Goal: Task Accomplishment & Management: Use online tool/utility

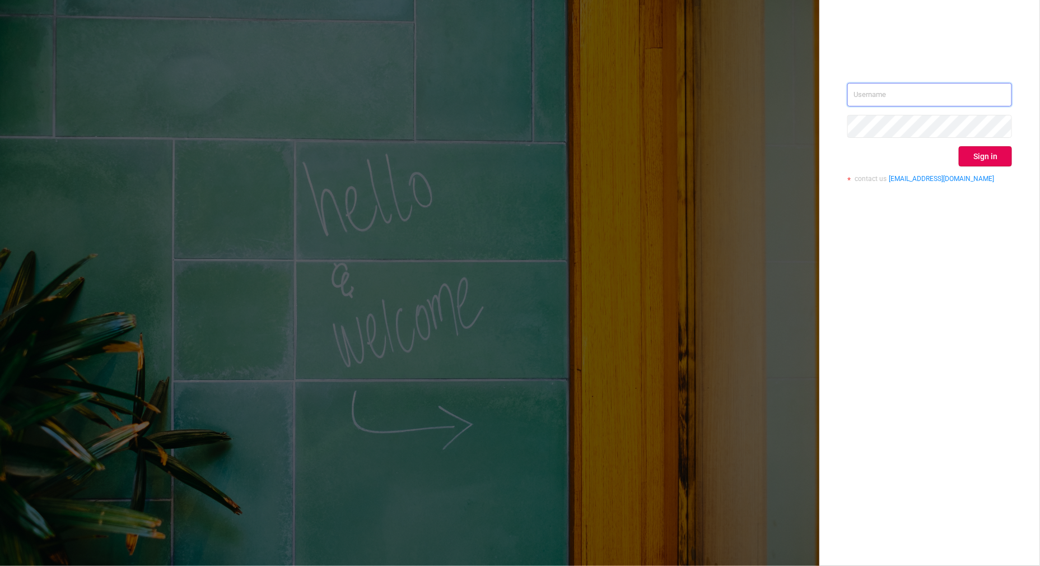
type input "[PERSON_NAME][EMAIL_ADDRESS][DOMAIN_NAME]"
click at [842, 3] on div "[PERSON_NAME][EMAIL_ADDRESS][DOMAIN_NAME] Sign in contact us [EMAIL_ADDRESS][DO…" at bounding box center [929, 283] width 221 height 566
click at [993, 157] on button "Sign in" at bounding box center [985, 156] width 53 height 20
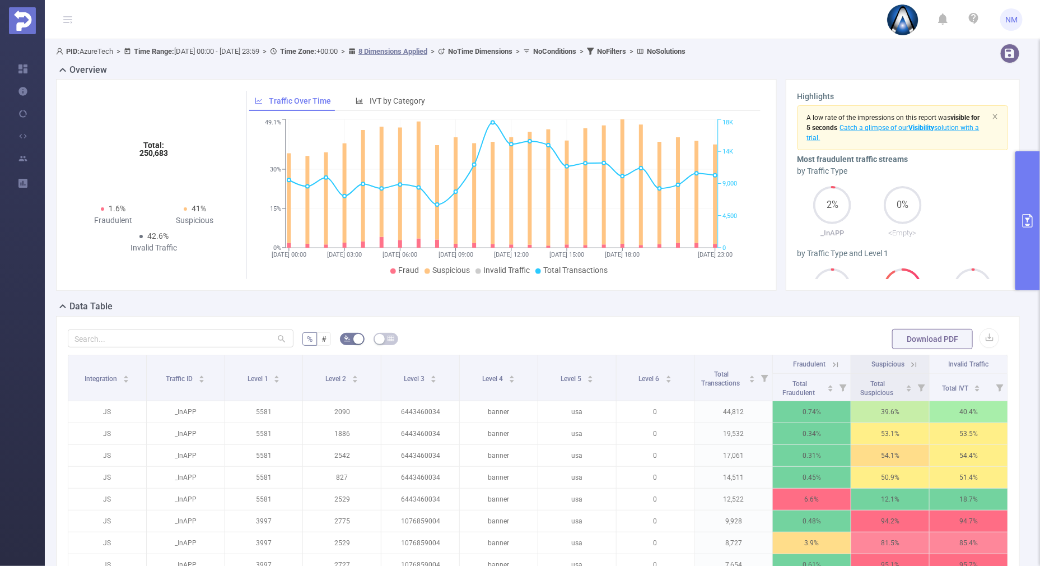
click at [1028, 259] on button "primary" at bounding box center [1027, 220] width 25 height 139
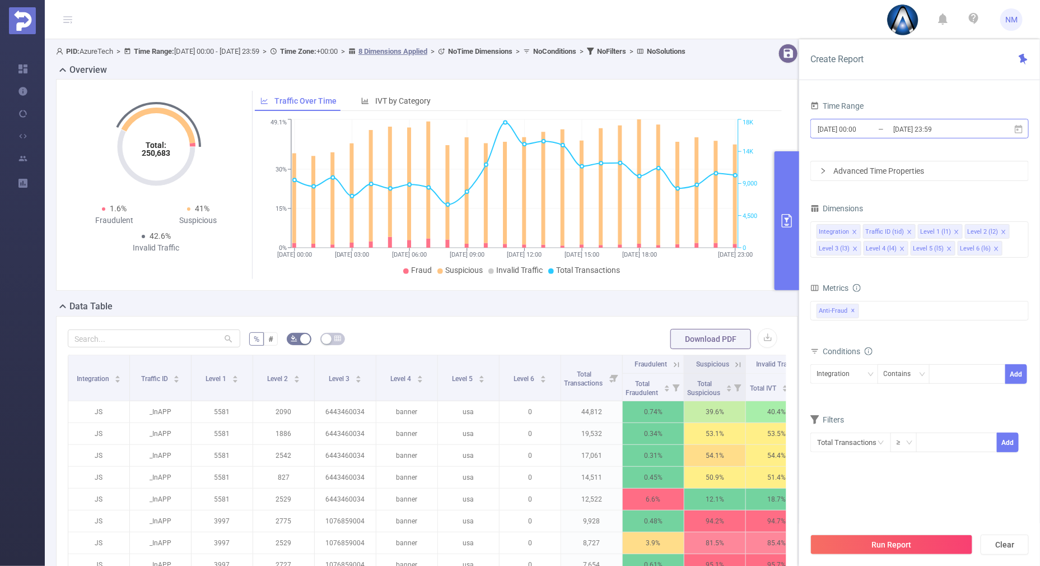
click at [919, 122] on input "[DATE] 23:59" at bounding box center [937, 129] width 91 height 15
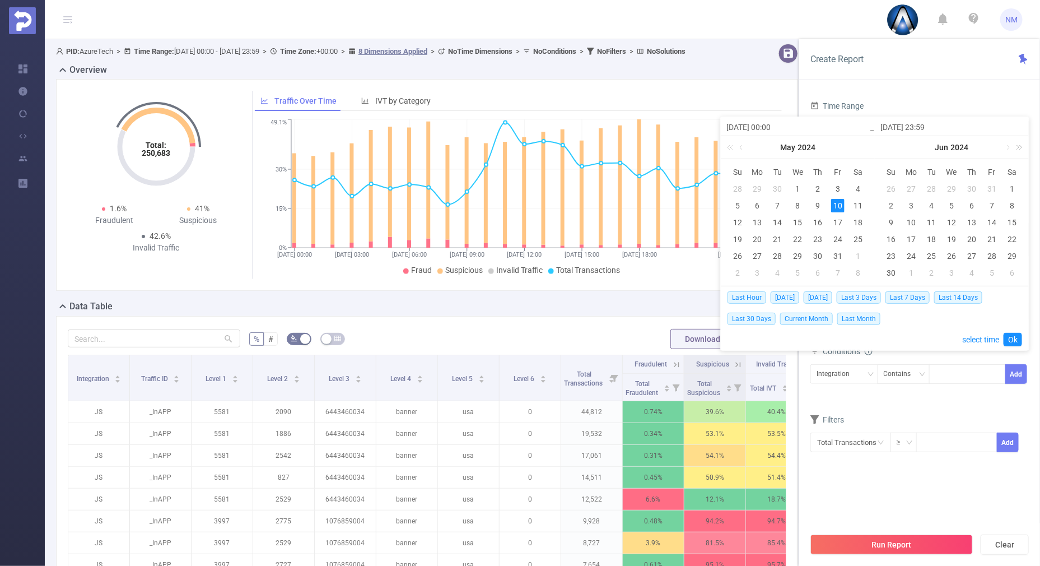
click at [1019, 146] on link at bounding box center [1017, 147] width 15 height 22
click at [1011, 146] on link at bounding box center [1017, 147] width 15 height 22
click at [888, 143] on link at bounding box center [886, 147] width 15 height 22
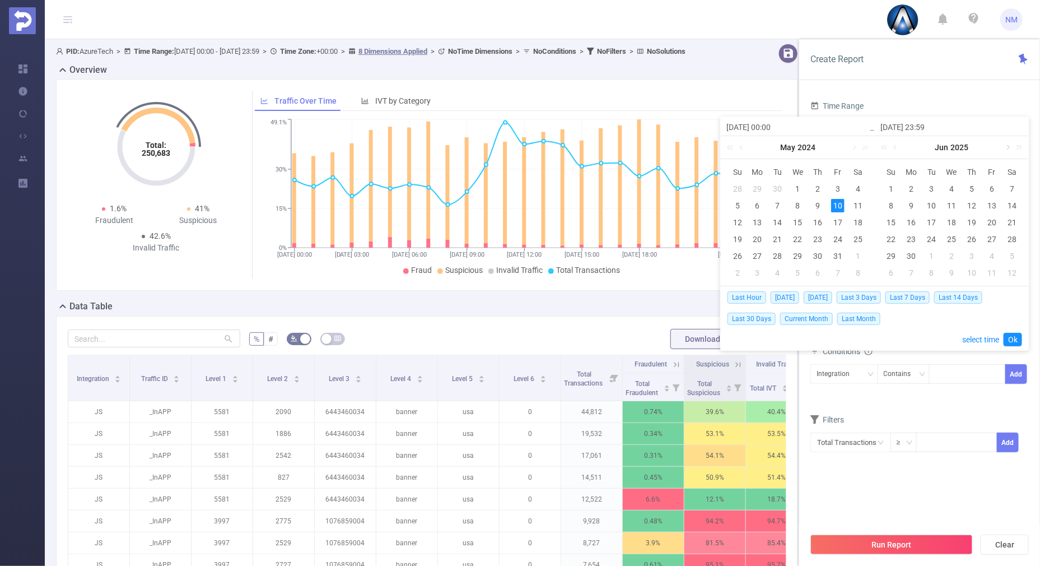
click at [1009, 144] on link at bounding box center [1007, 147] width 10 height 22
click at [946, 205] on div "10" at bounding box center [951, 205] width 13 height 13
click at [989, 207] on div "12" at bounding box center [991, 205] width 13 height 13
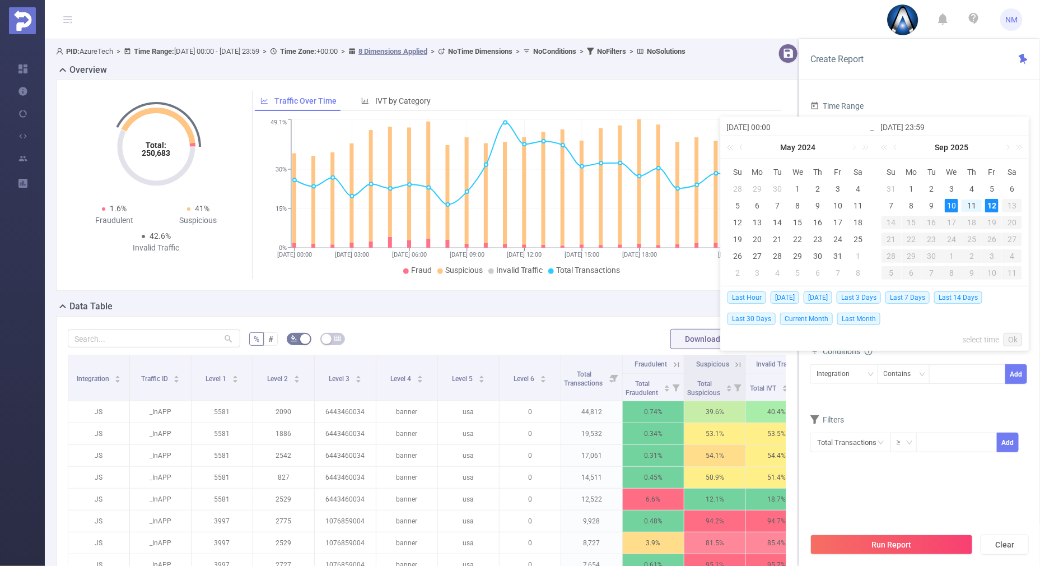
type input "[DATE] 00:00"
type input "[DATE] 23:59"
type input "[DATE] 00:00"
type input "[DATE] 23:59"
click at [1011, 333] on link "Ok" at bounding box center [1012, 339] width 18 height 13
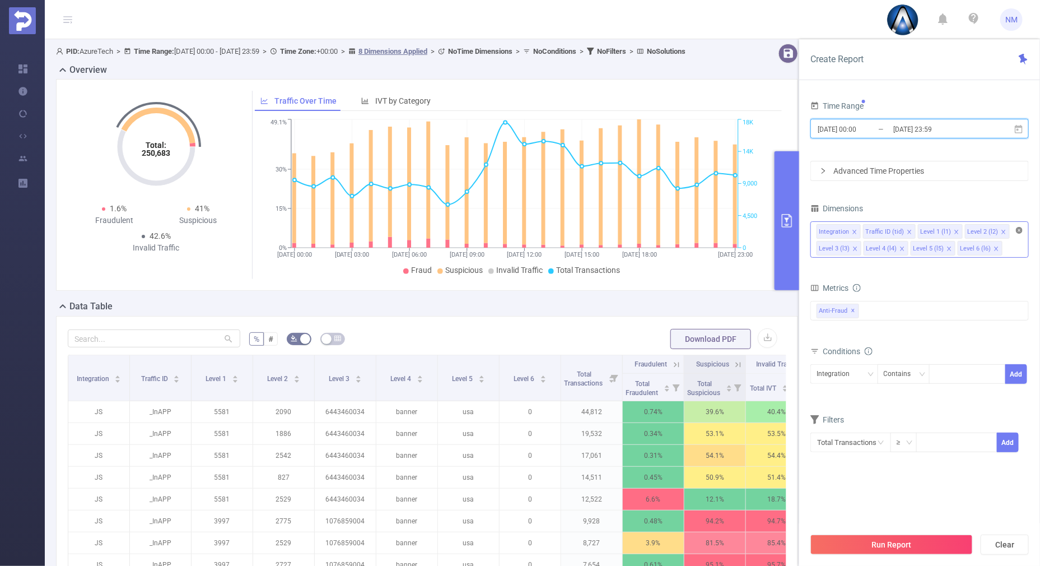
click at [1019, 227] on icon "icon: close-circle" at bounding box center [1019, 230] width 7 height 7
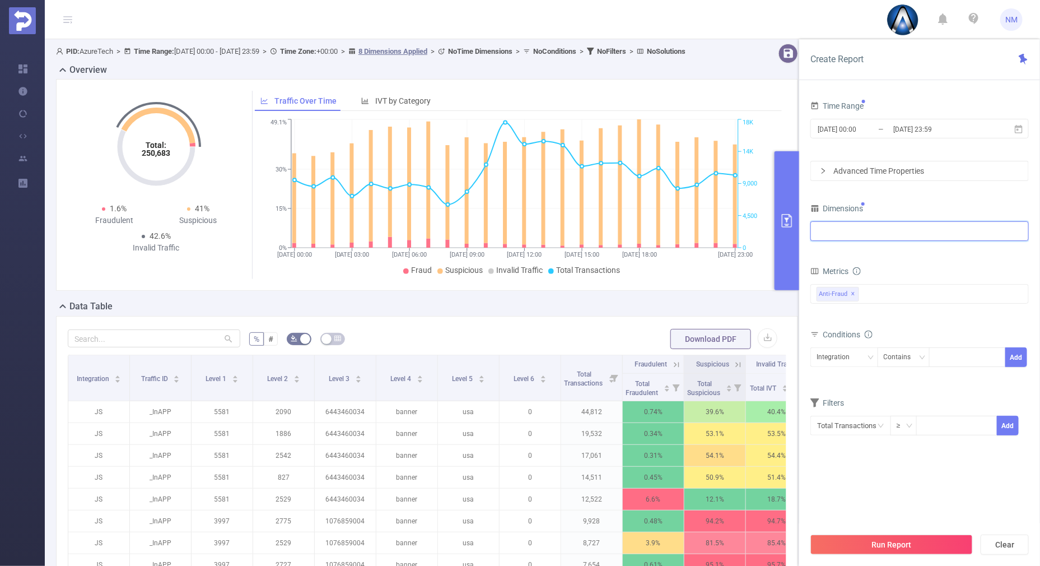
click at [949, 223] on div at bounding box center [919, 231] width 206 height 18
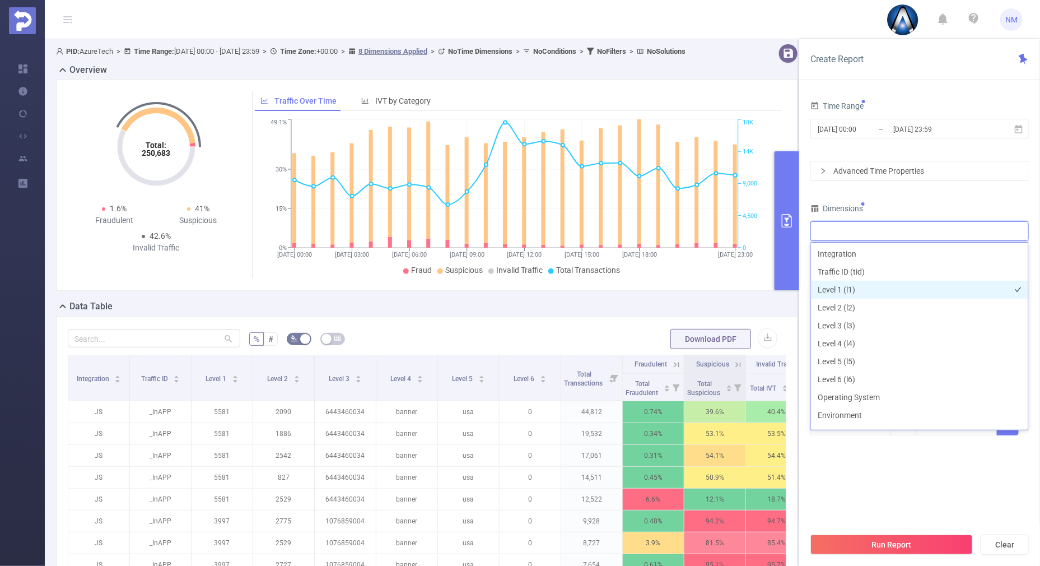
click at [859, 293] on li "Level 1 (l1)" at bounding box center [919, 290] width 217 height 18
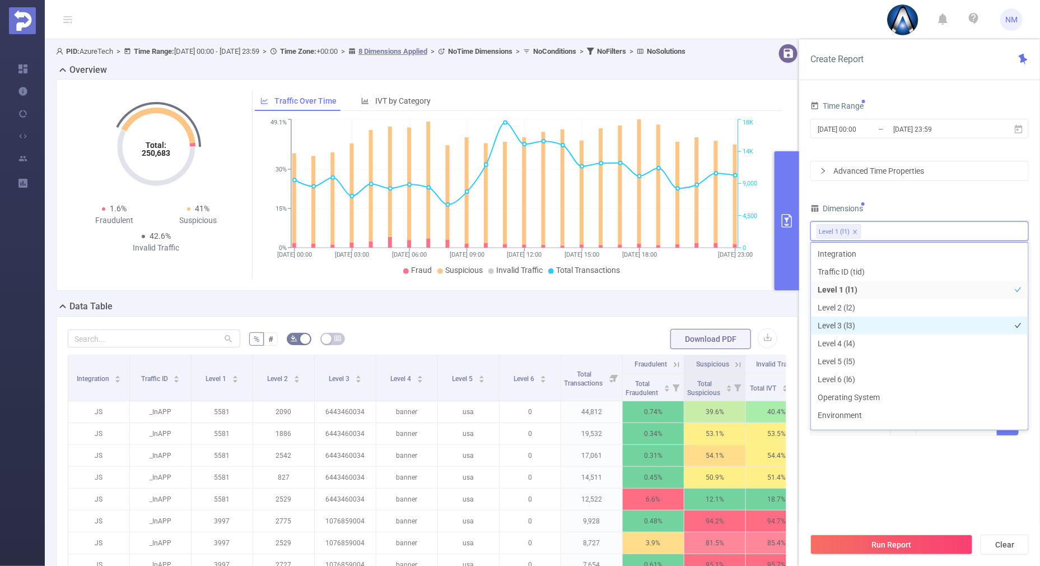
click at [853, 325] on li "Level 3 (l3)" at bounding box center [919, 325] width 217 height 18
click at [916, 204] on div "Dimensions" at bounding box center [919, 209] width 218 height 18
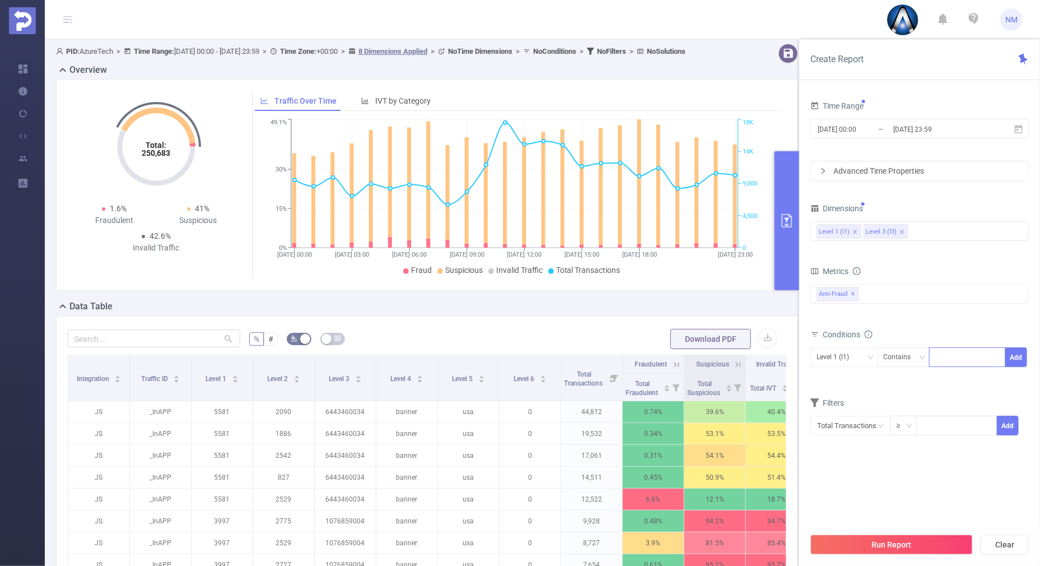
click at [952, 359] on div at bounding box center [967, 357] width 64 height 18
type input "21997"
click at [1019, 356] on button "Add" at bounding box center [1016, 357] width 22 height 20
click at [843, 352] on div "Level 3 (l3)" at bounding box center [836, 357] width 40 height 18
click at [837, 386] on li "Level 1 (l1)" at bounding box center [844, 379] width 68 height 18
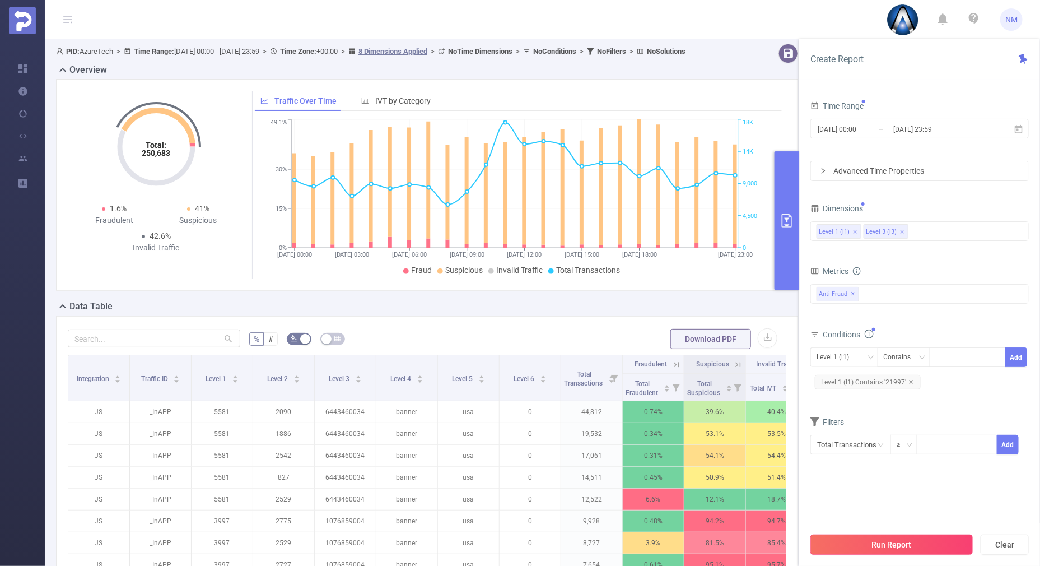
click at [881, 553] on button "Run Report" at bounding box center [891, 544] width 162 height 20
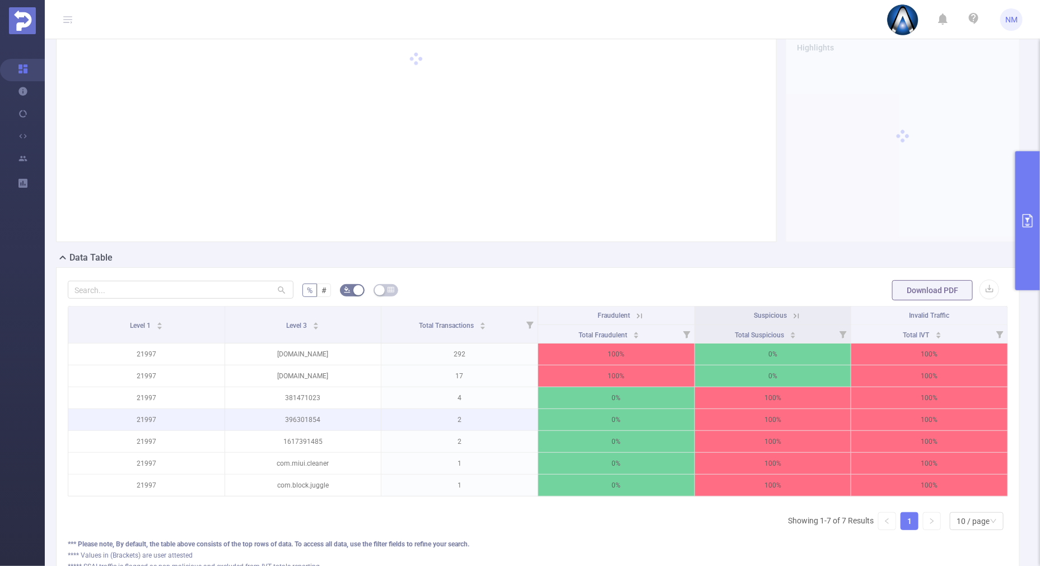
scroll to position [69, 0]
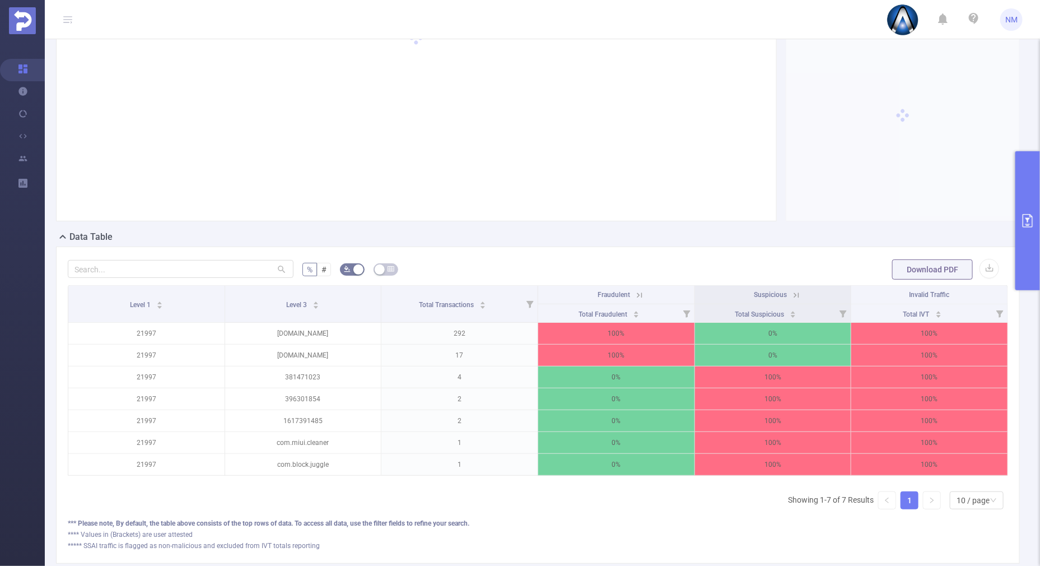
click at [791, 294] on icon at bounding box center [796, 295] width 10 height 10
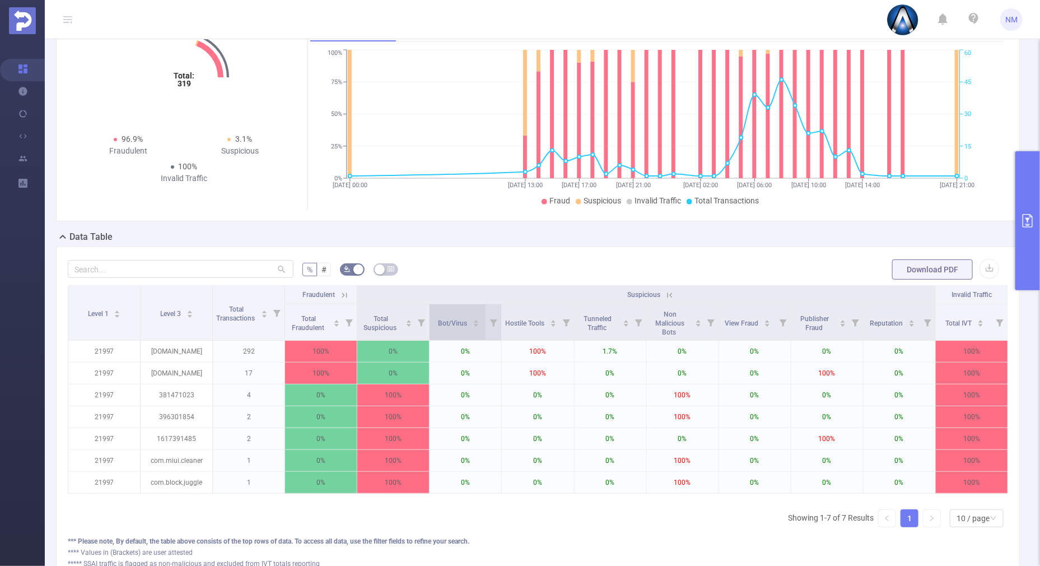
click at [471, 316] on div "Bot/Virus" at bounding box center [458, 321] width 41 height 11
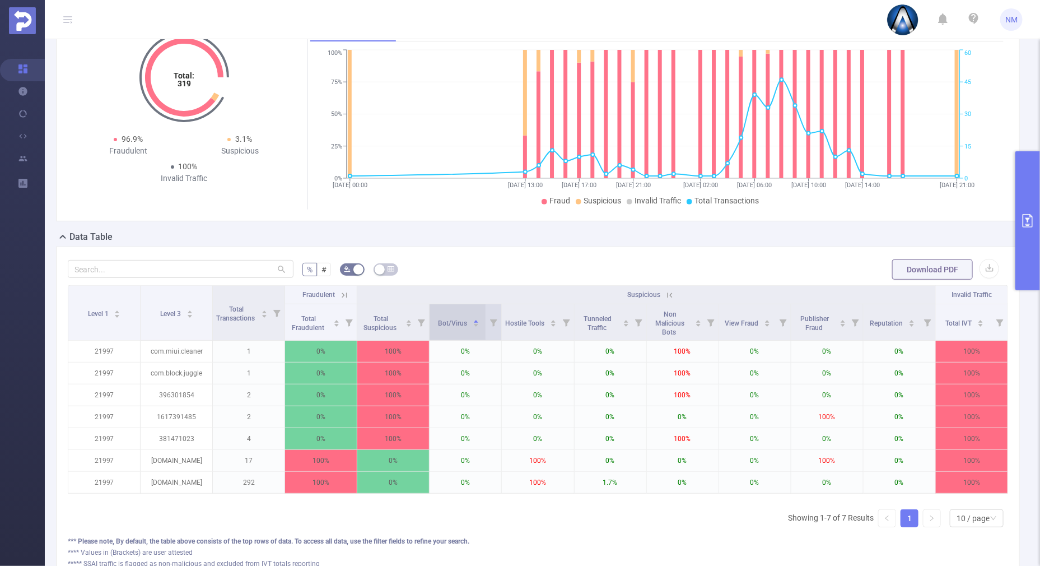
click at [473, 326] on icon "icon: caret-down" at bounding box center [476, 325] width 6 height 6
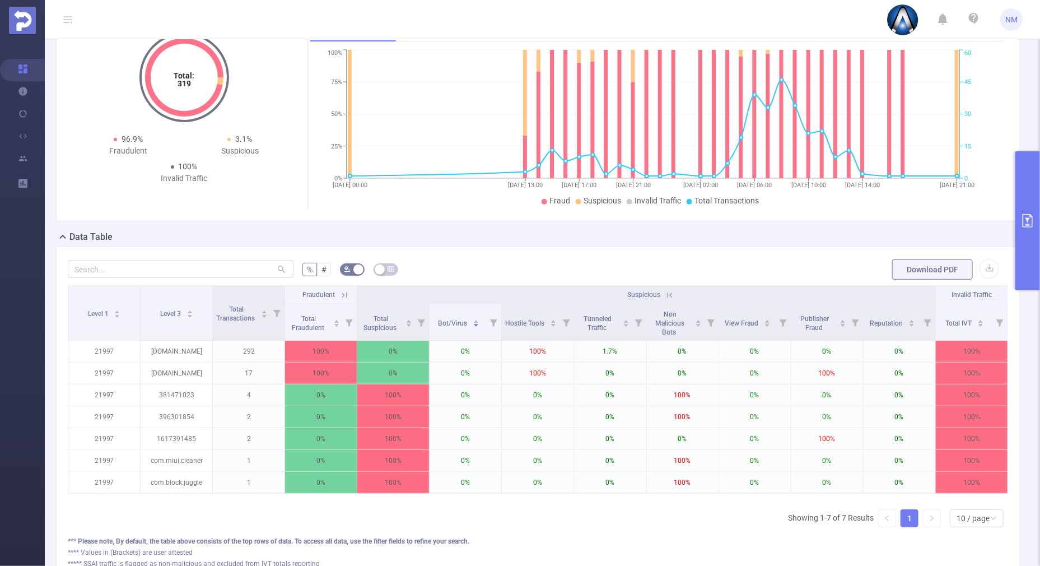
click at [663, 300] on th "Suspicious" at bounding box center [646, 295] width 578 height 18
click at [665, 290] on icon at bounding box center [670, 295] width 10 height 10
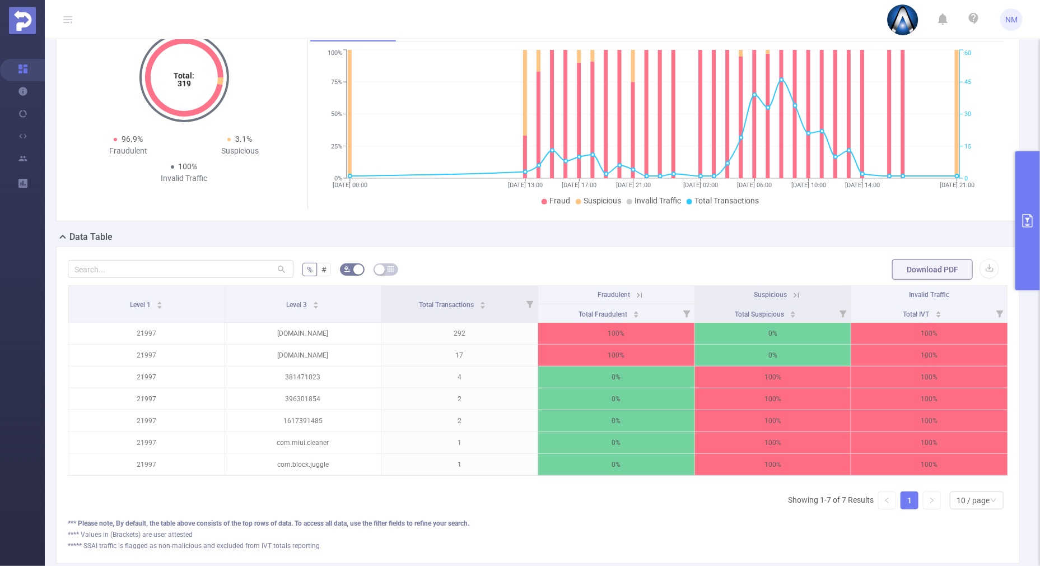
click at [791, 290] on icon at bounding box center [796, 295] width 10 height 10
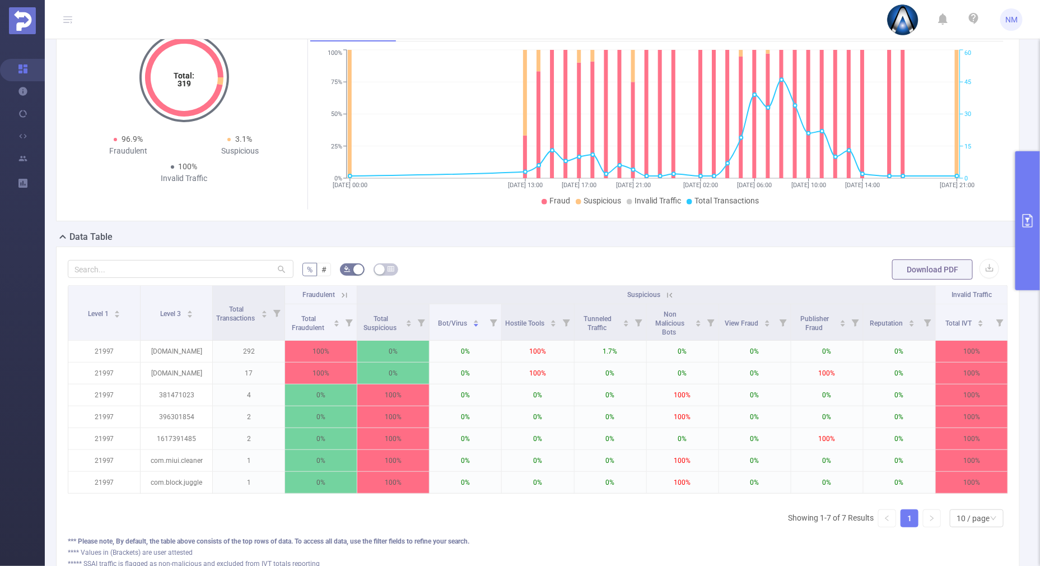
scroll to position [0, 2]
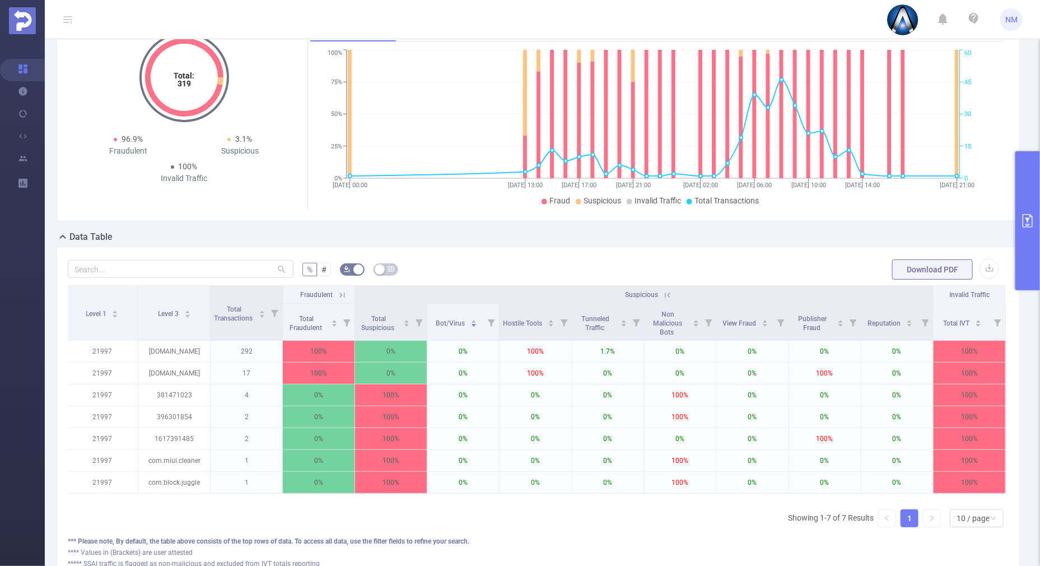
click at [338, 295] on icon at bounding box center [342, 295] width 10 height 10
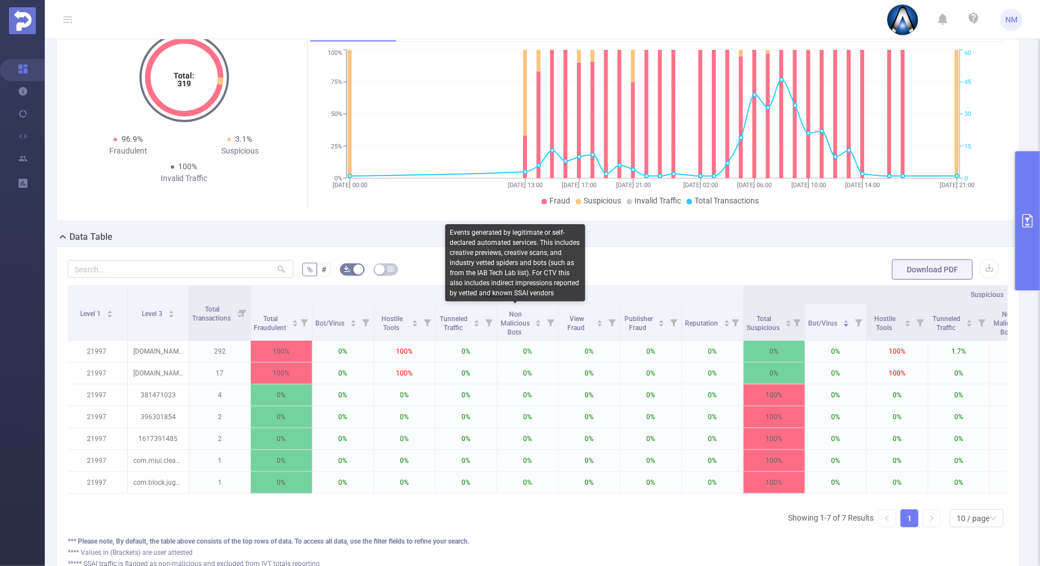
click at [520, 297] on div "Events generated by legitimate or self-declared automated services. This includ…" at bounding box center [515, 262] width 140 height 77
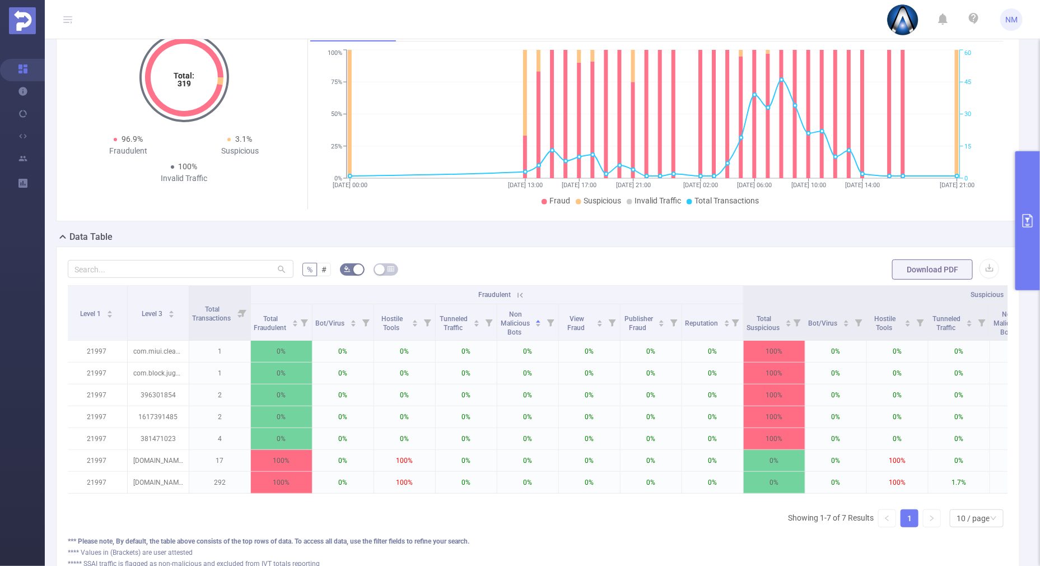
click at [1039, 268] on html "NM Overview Help Center (New) Usage Notification Integrations Users Reports PID…" at bounding box center [520, 283] width 1040 height 566
click at [1029, 265] on button "primary" at bounding box center [1027, 220] width 25 height 139
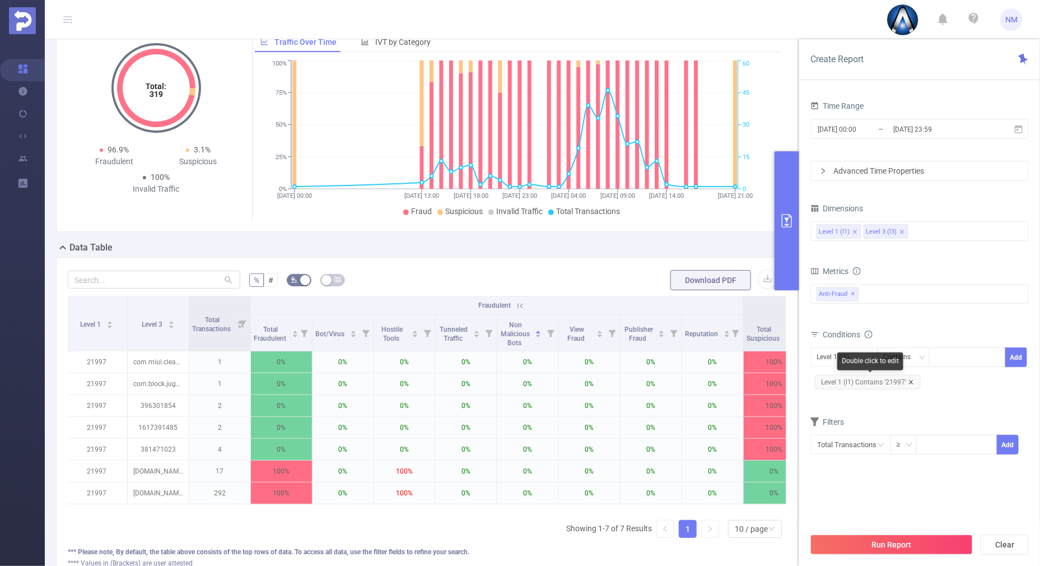
click at [911, 381] on icon "icon: close" at bounding box center [911, 382] width 4 height 4
click at [957, 353] on div at bounding box center [967, 357] width 64 height 18
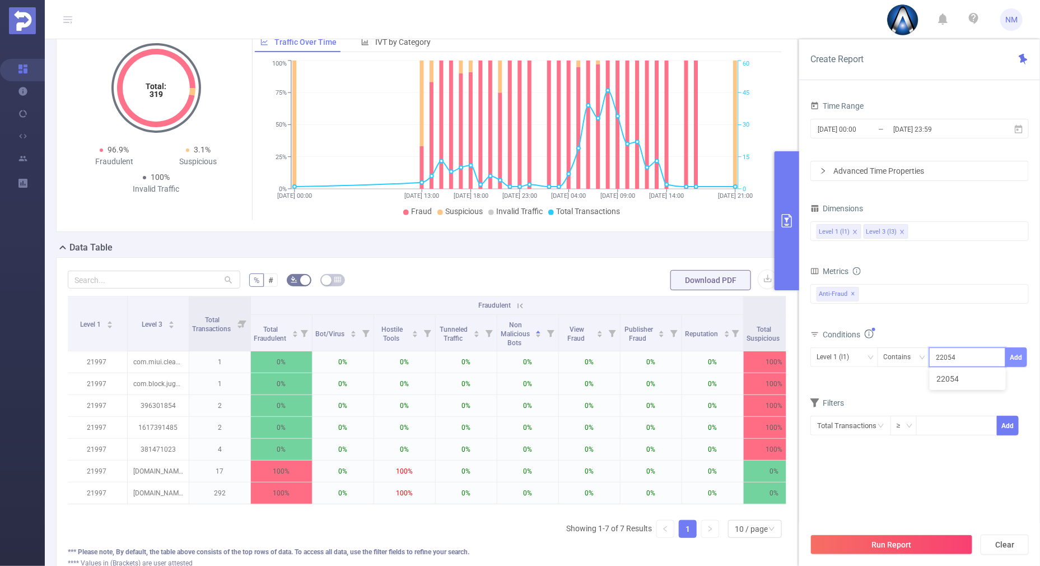
type input "22054"
click at [1018, 363] on button "Add" at bounding box center [1016, 357] width 22 height 20
click at [832, 352] on div "Level 3 (l3)" at bounding box center [836, 357] width 40 height 18
drag, startPoint x: 823, startPoint y: 381, endPoint x: 843, endPoint y: 369, distance: 23.3
click at [823, 381] on li "Level 1 (l1)" at bounding box center [844, 379] width 68 height 18
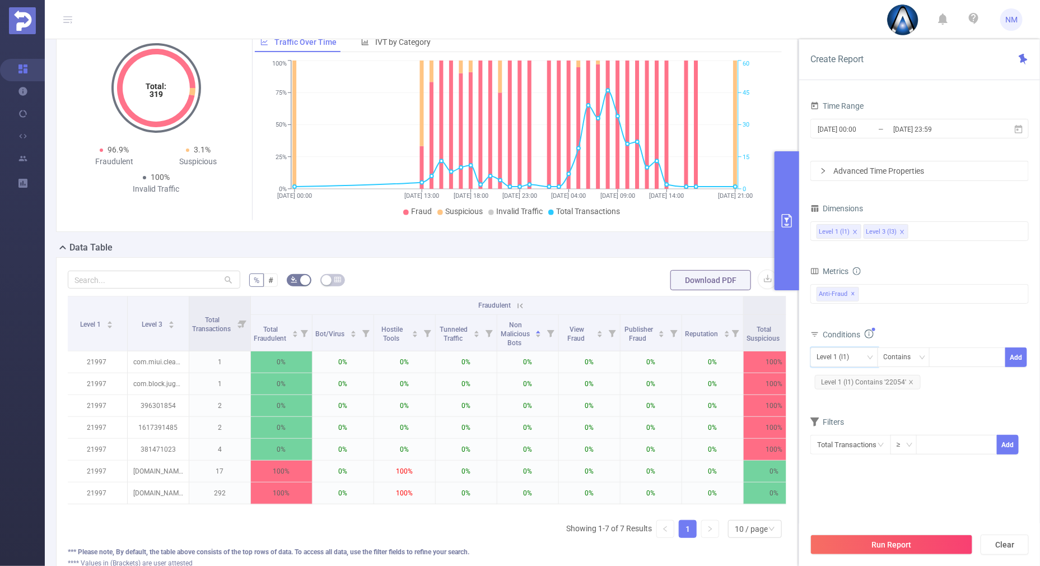
click at [922, 324] on div "Metrics Total Fraudulent Bot/Virus Hostile Tools Tunneled Traffic Non Malicious…" at bounding box center [919, 294] width 218 height 63
drag, startPoint x: 883, startPoint y: 540, endPoint x: 871, endPoint y: 559, distance: 22.2
click at [883, 540] on button "Run Report" at bounding box center [891, 544] width 162 height 20
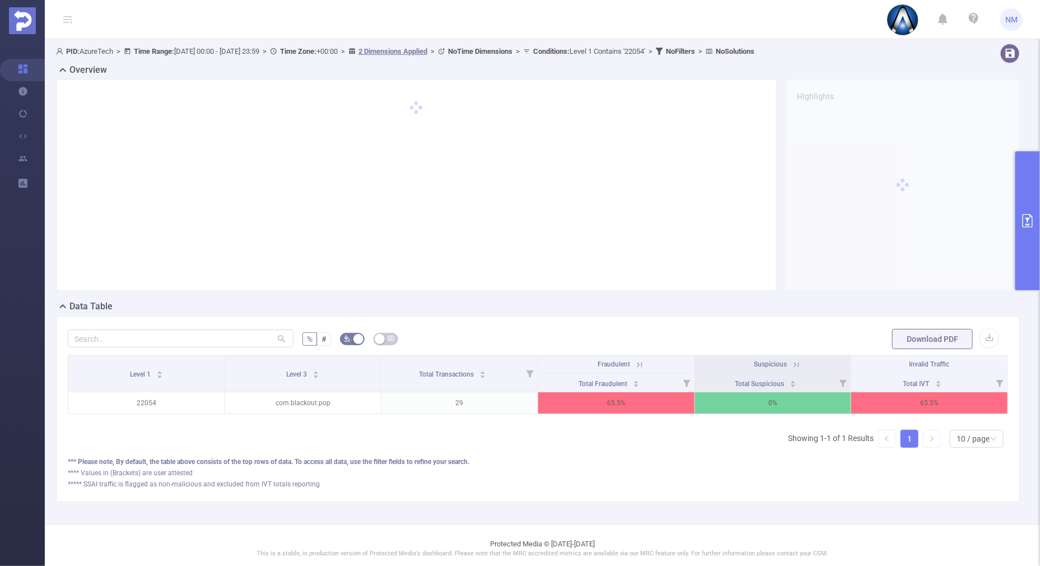
click at [637, 363] on icon at bounding box center [639, 364] width 5 height 5
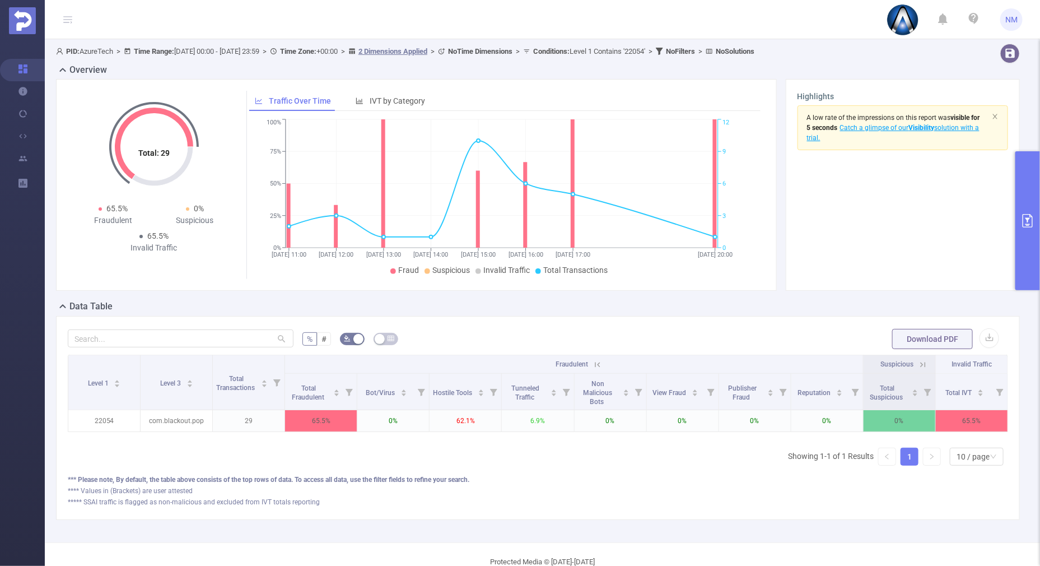
click at [918, 366] on icon at bounding box center [923, 365] width 10 height 10
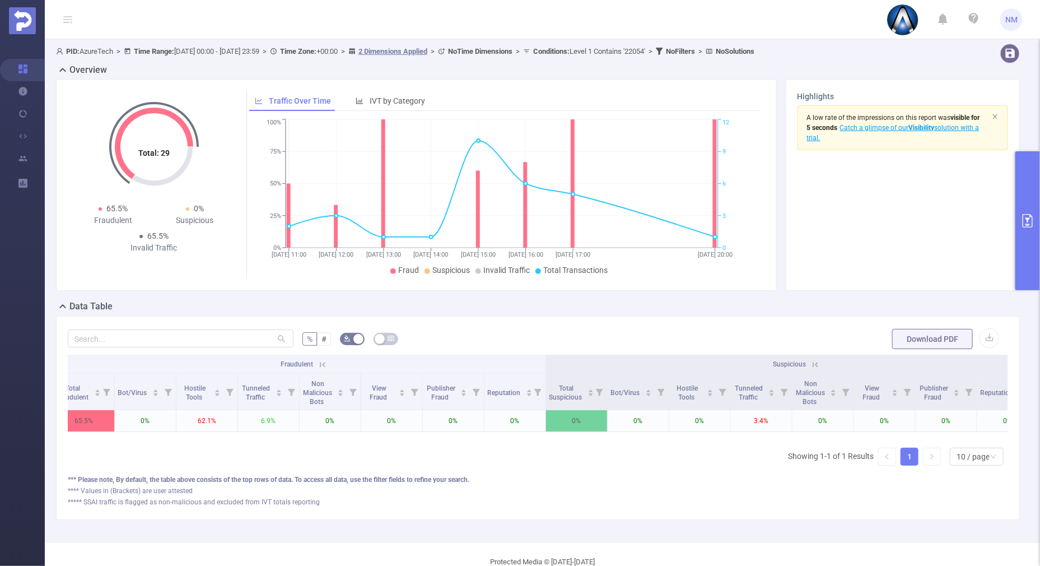
scroll to position [0, 305]
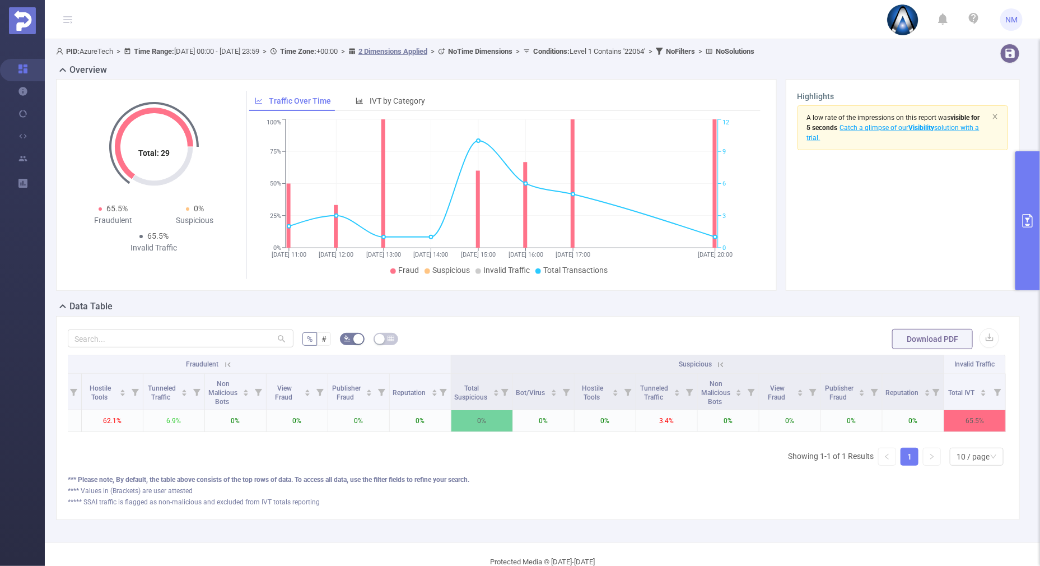
click at [716, 362] on icon at bounding box center [721, 365] width 10 height 10
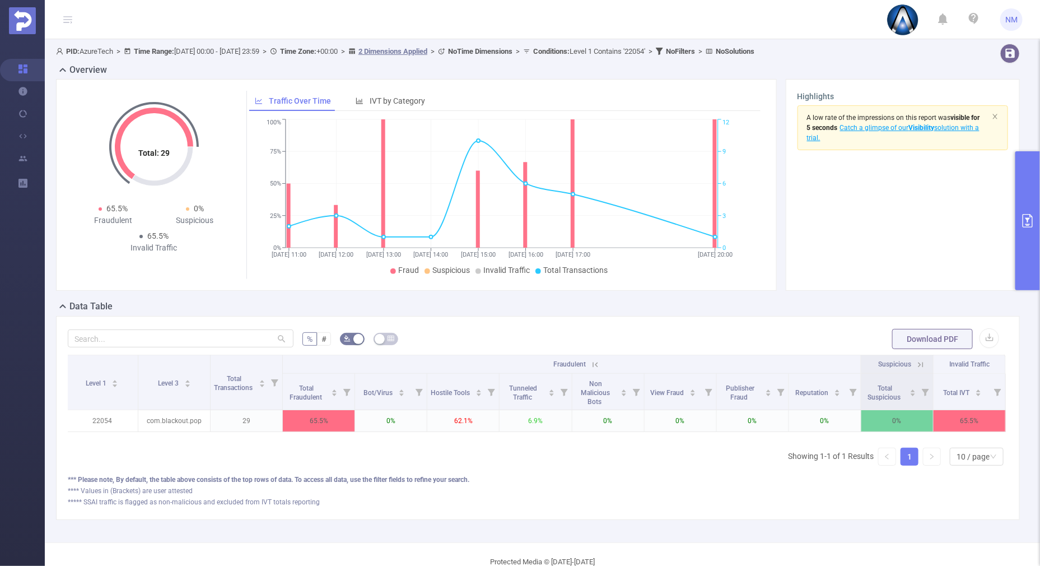
click at [590, 362] on icon at bounding box center [595, 365] width 10 height 10
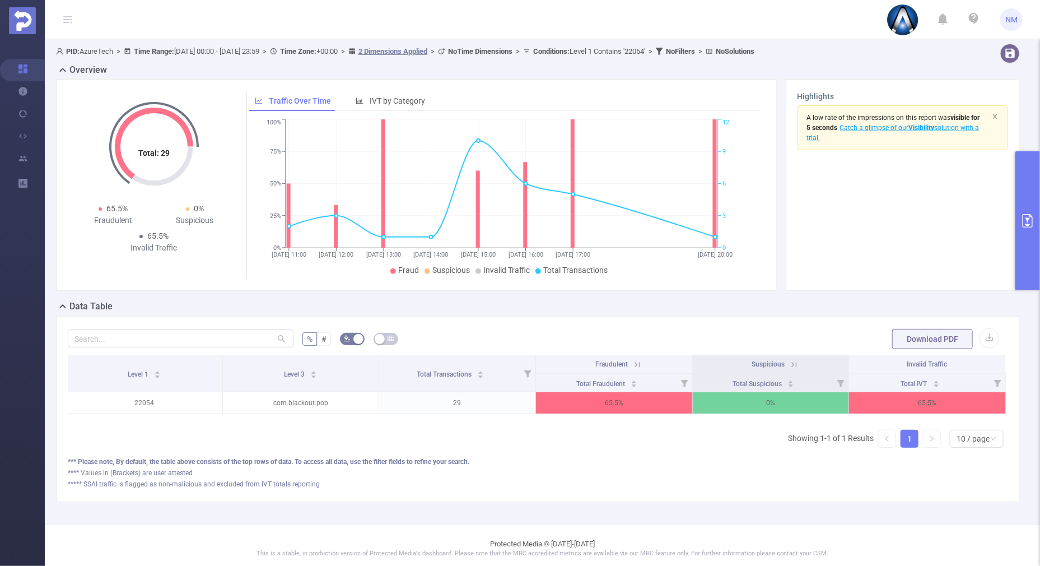
click at [647, 514] on div "PID: AzureTech > Time Range: [DATE] 00:00 - [DATE] 23:59 > Time Zone: +00:00 > …" at bounding box center [542, 281] width 995 height 485
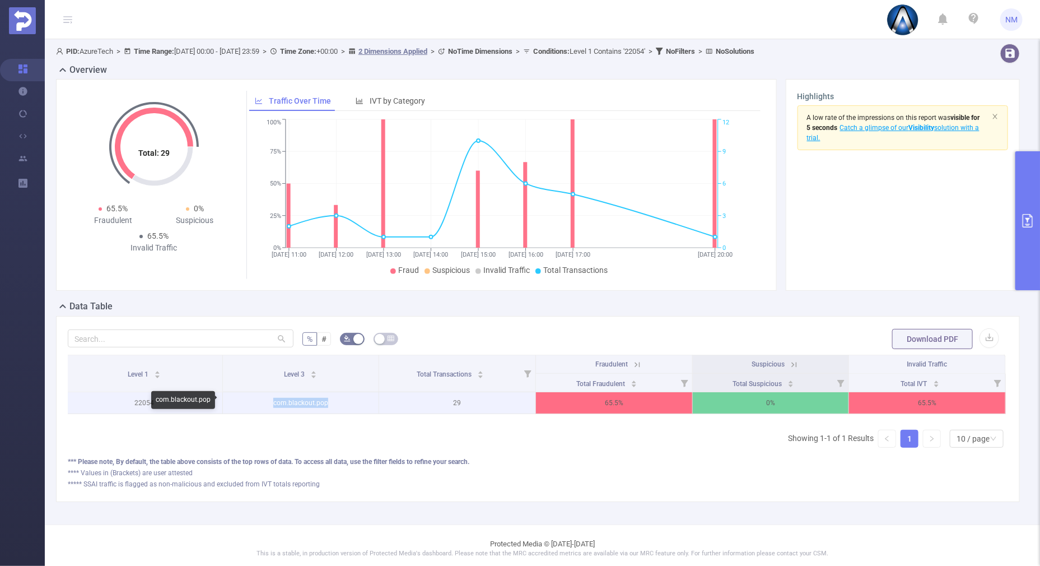
drag, startPoint x: 339, startPoint y: 405, endPoint x: 272, endPoint y: 402, distance: 67.3
click at [272, 402] on p "com.blackout.pop" at bounding box center [301, 402] width 156 height 21
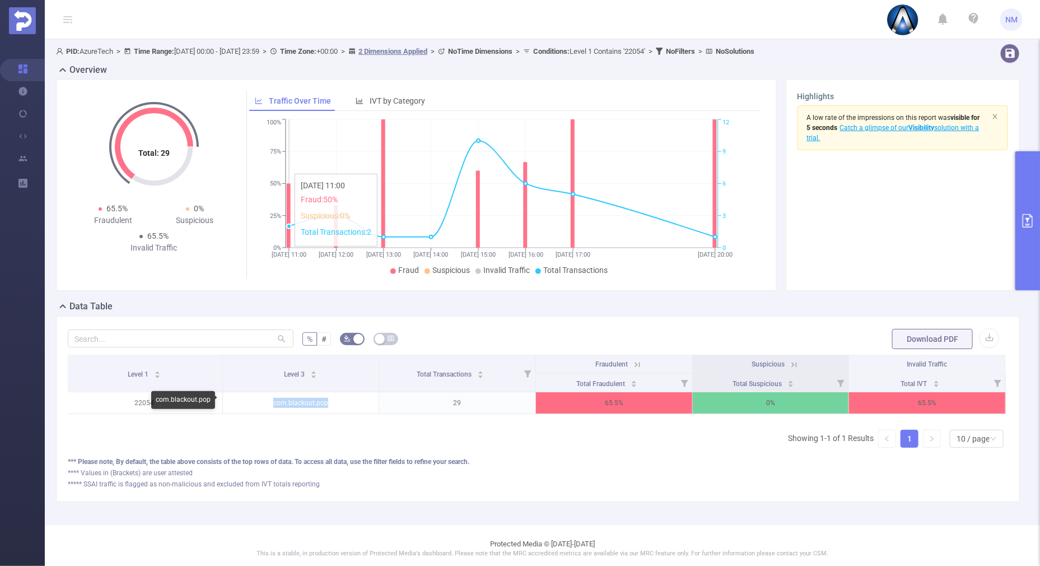
copy p "com.blackout.pop"
